Goal: Information Seeking & Learning: Understand process/instructions

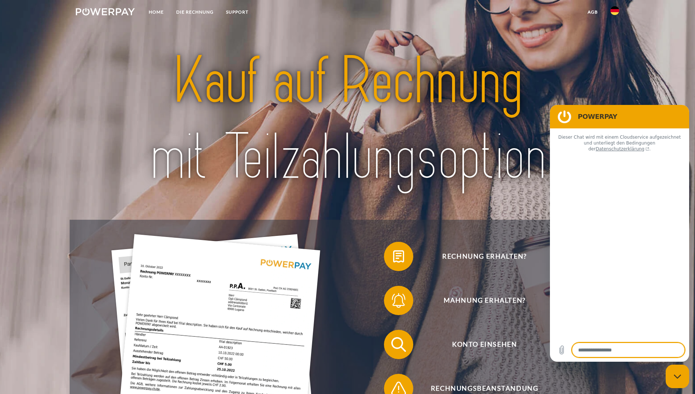
type textarea "*"
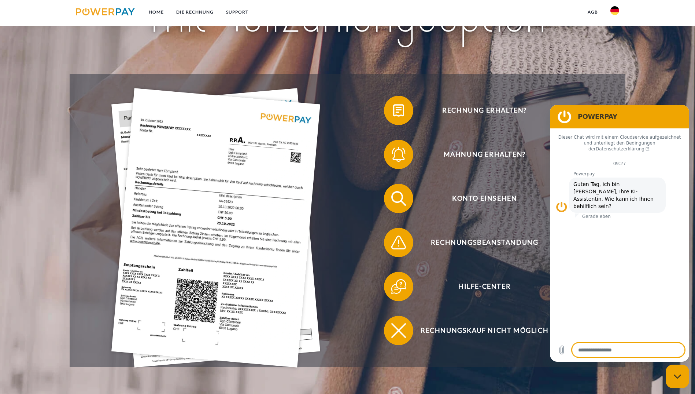
scroll to position [147, 0]
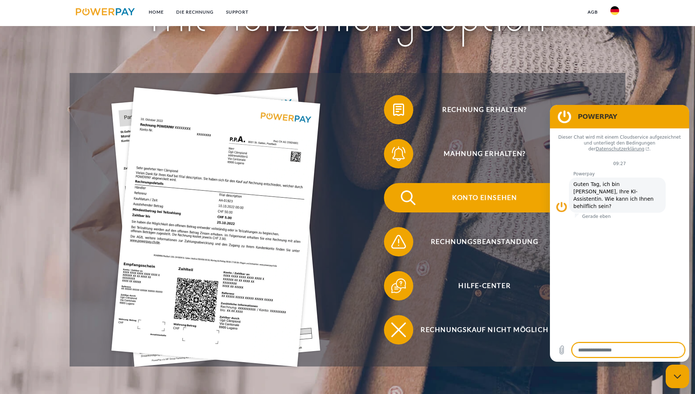
click at [399, 188] on img at bounding box center [408, 197] width 18 height 18
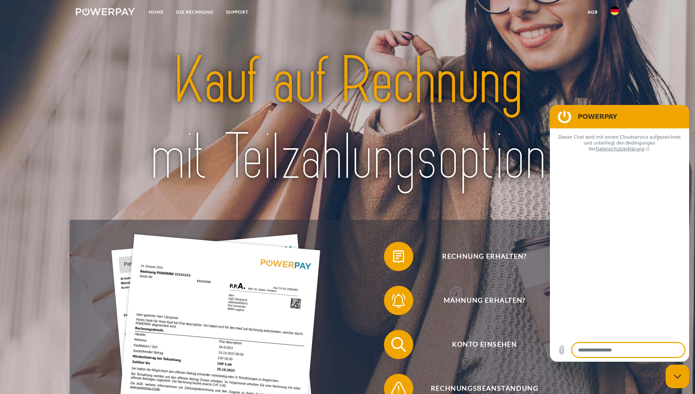
type textarea "*"
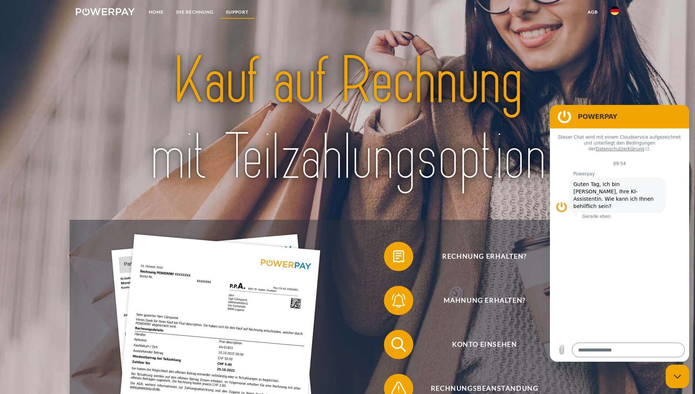
click at [232, 13] on link "SUPPORT" at bounding box center [237, 11] width 35 height 13
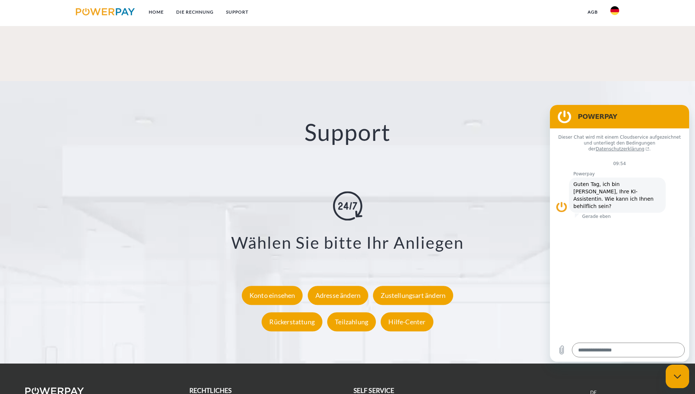
scroll to position [1297, 0]
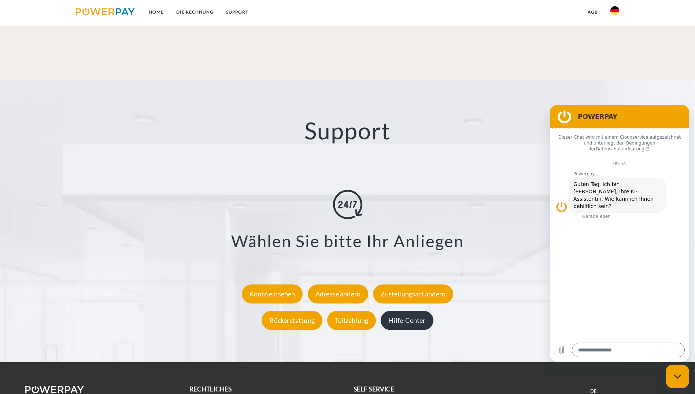
click at [406, 310] on div "Hilfe-Center" at bounding box center [407, 319] width 52 height 19
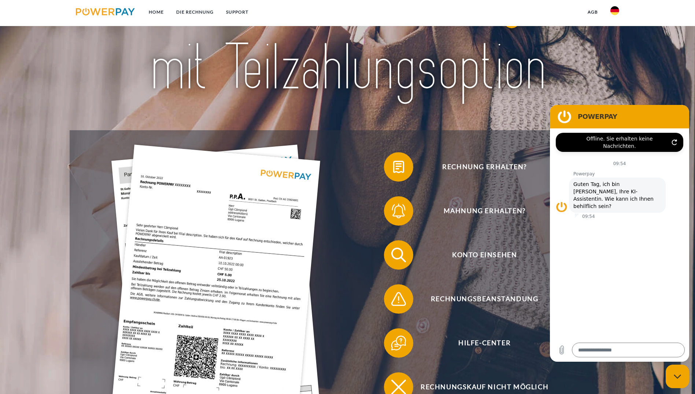
scroll to position [88, 0]
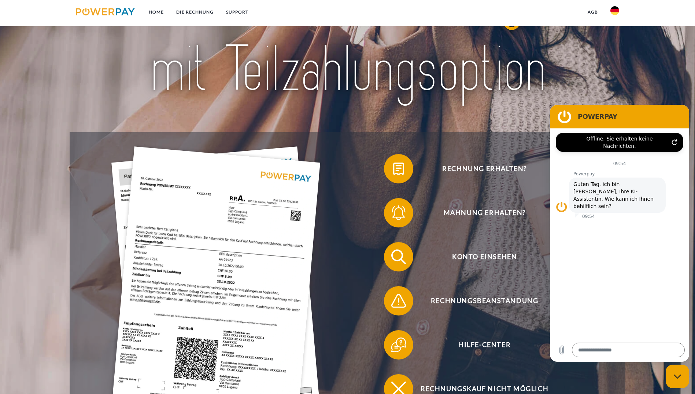
click at [567, 117] on figure at bounding box center [564, 116] width 15 height 15
click at [563, 117] on figure at bounding box center [564, 116] width 15 height 15
click at [521, 348] on header "Home DIE RECHNUNG SUPPORT" at bounding box center [347, 196] width 695 height 569
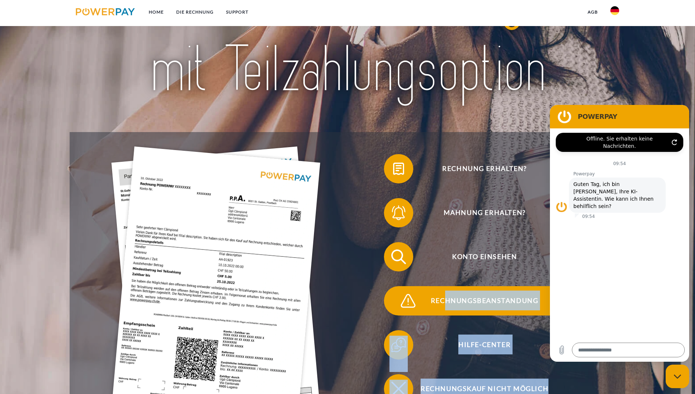
drag, startPoint x: 520, startPoint y: 345, endPoint x: 484, endPoint y: 245, distance: 106.3
click at [484, 245] on div "Rechnung erhalten? Mahnung erhalten? Konto einsehen" at bounding box center [348, 278] width 556 height 293
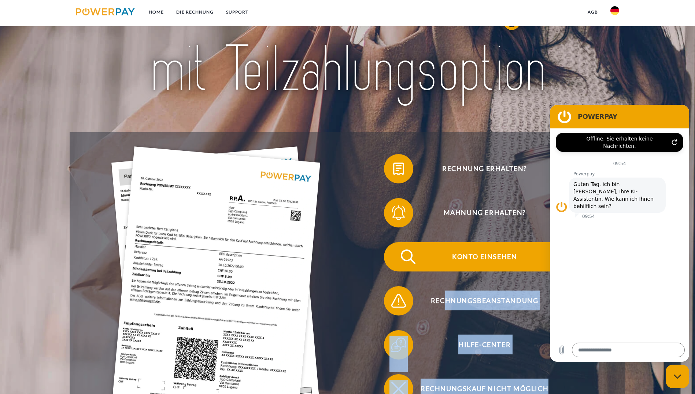
drag, startPoint x: 484, startPoint y: 245, endPoint x: 395, endPoint y: 250, distance: 89.5
click at [395, 250] on span "Konto einsehen" at bounding box center [485, 256] width 180 height 29
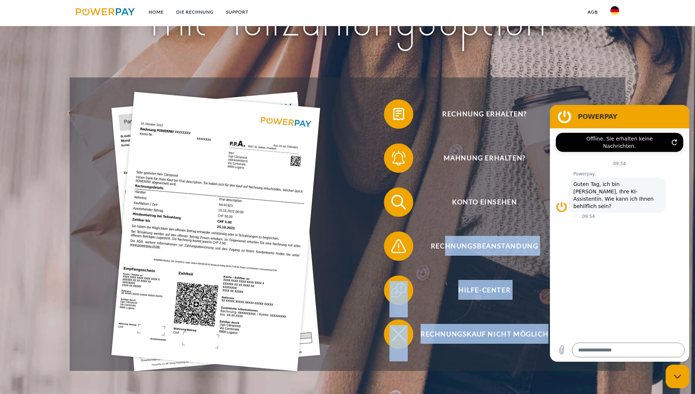
scroll to position [147, 0]
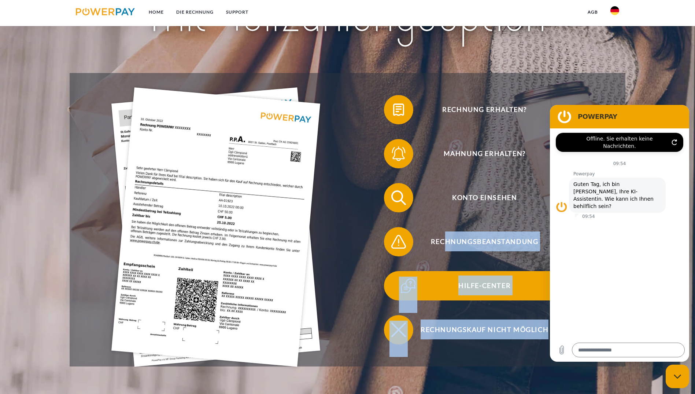
click at [395, 271] on span "Hilfe-Center" at bounding box center [485, 285] width 180 height 29
